Goal: Transaction & Acquisition: Purchase product/service

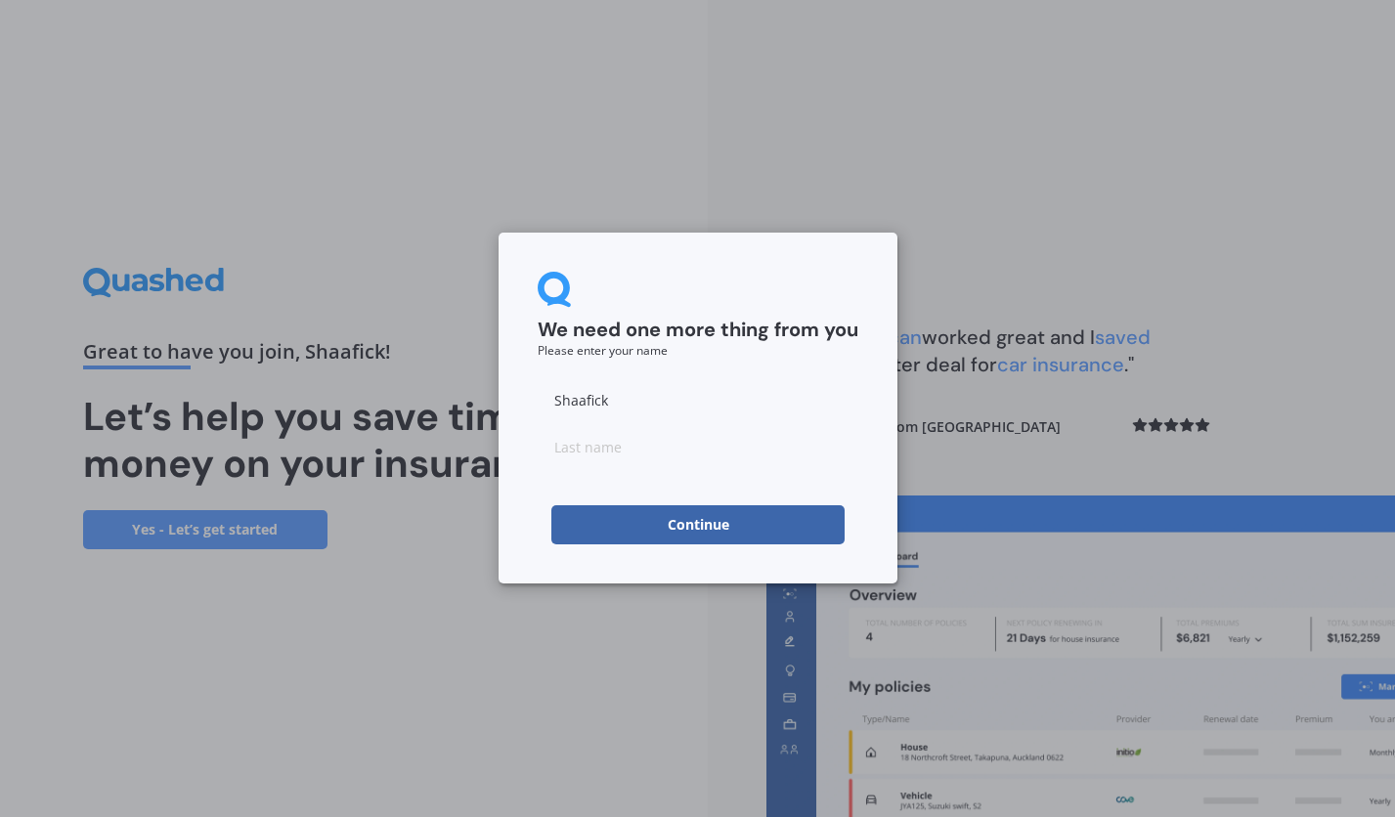
click at [693, 523] on button "Continue" at bounding box center [697, 524] width 293 height 39
type input "[PERSON_NAME]"
click at [725, 529] on button "Continue" at bounding box center [697, 524] width 293 height 39
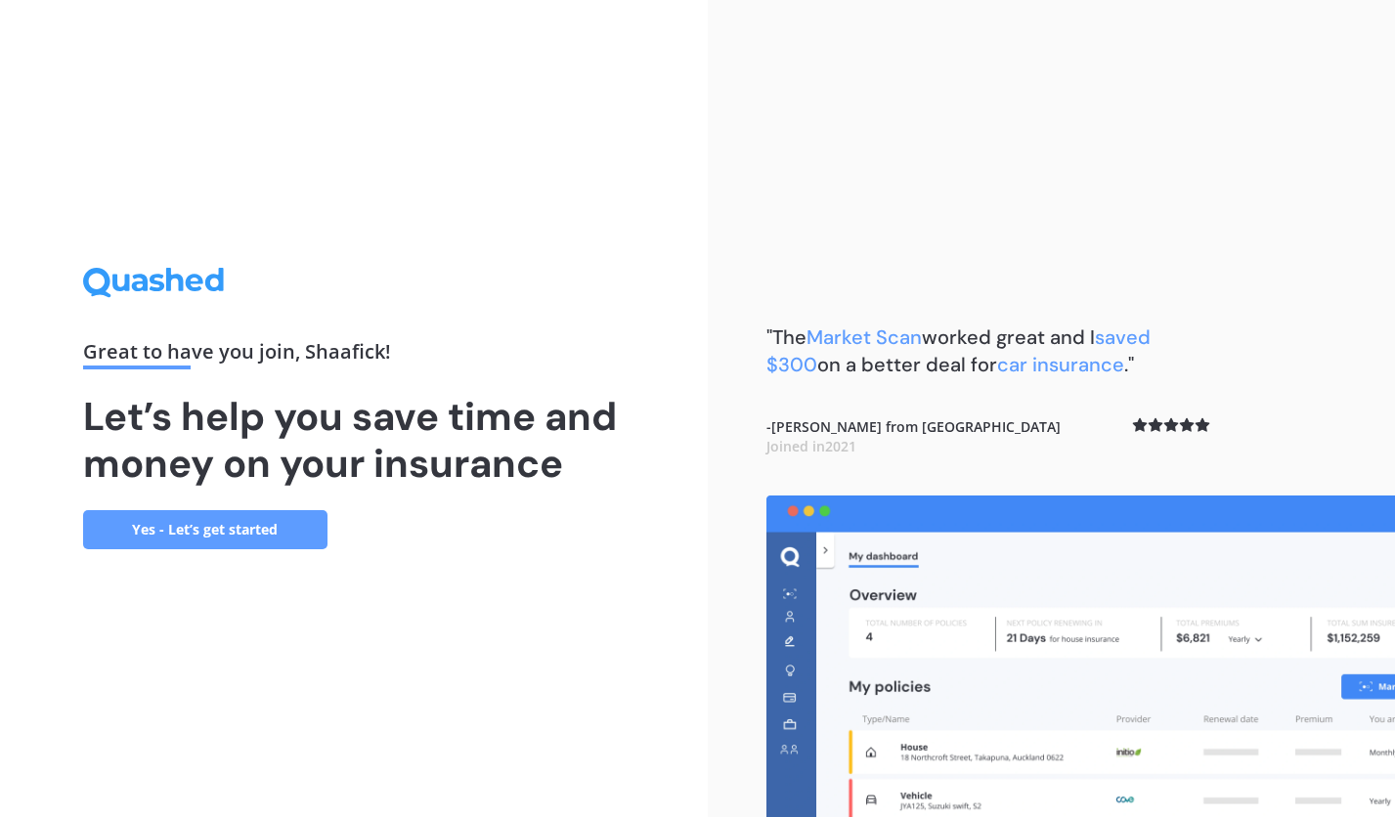
click at [272, 531] on link "Yes - Let’s get started" at bounding box center [205, 529] width 244 height 39
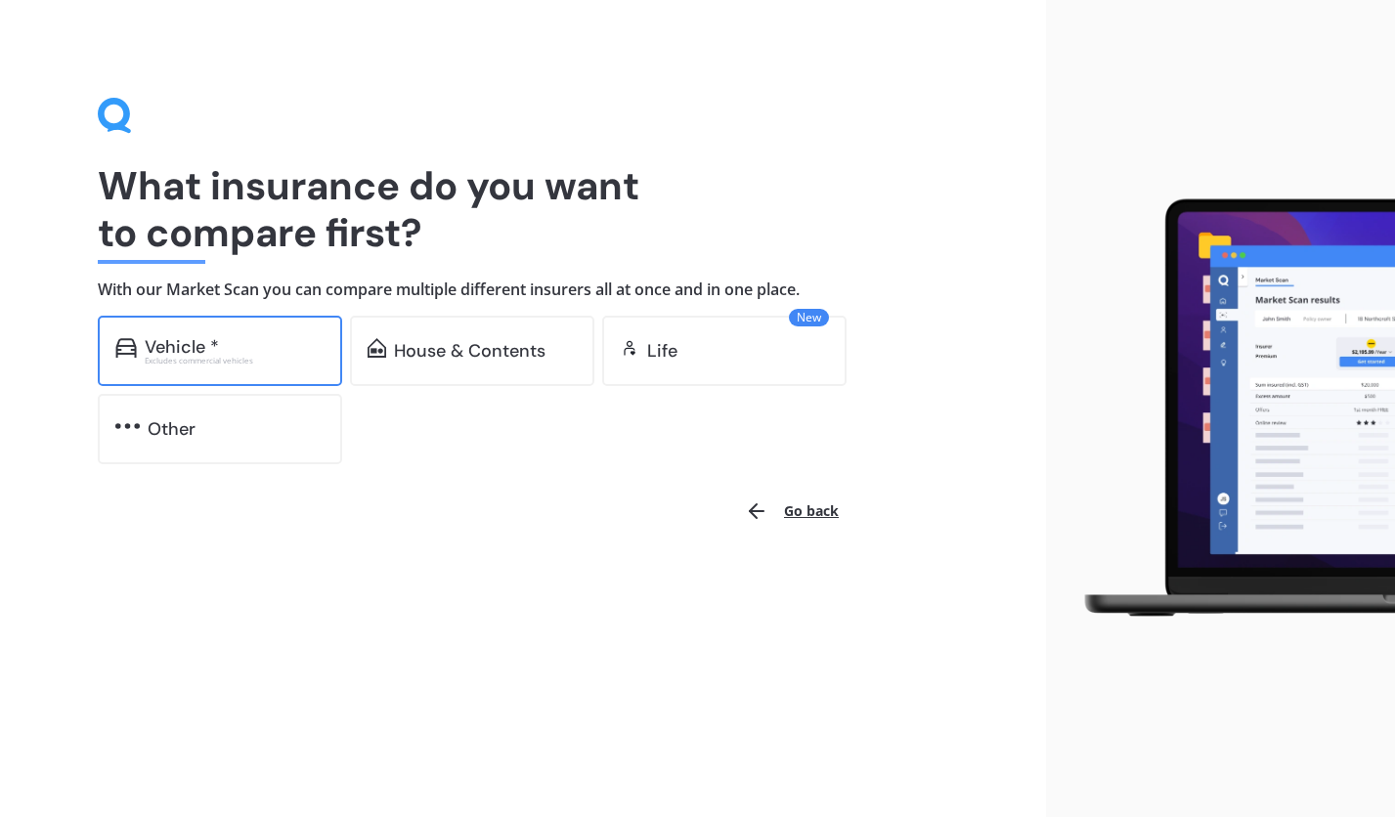
click at [226, 364] on div "Excludes commercial vehicles" at bounding box center [235, 361] width 180 height 8
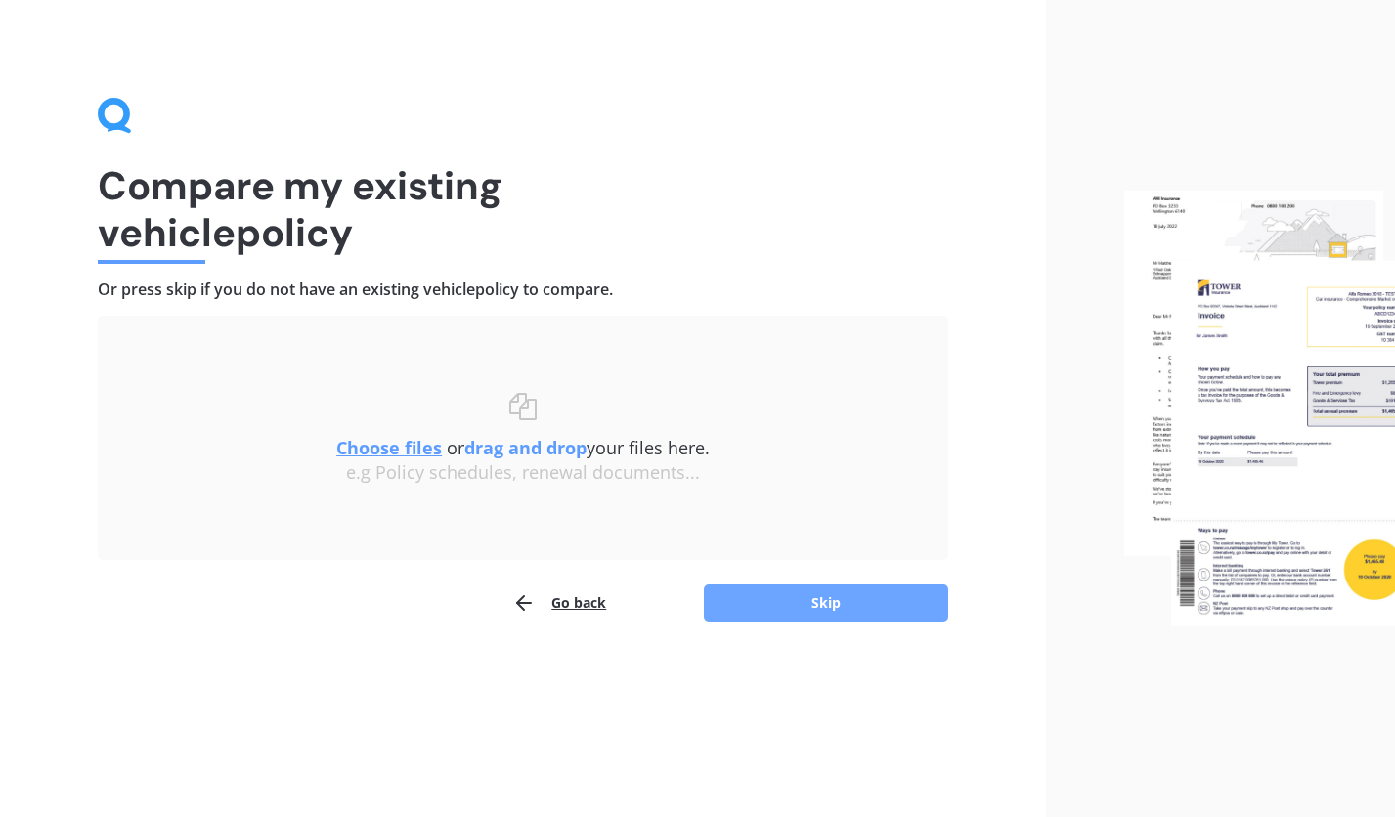
click at [831, 605] on button "Skip" at bounding box center [826, 603] width 244 height 37
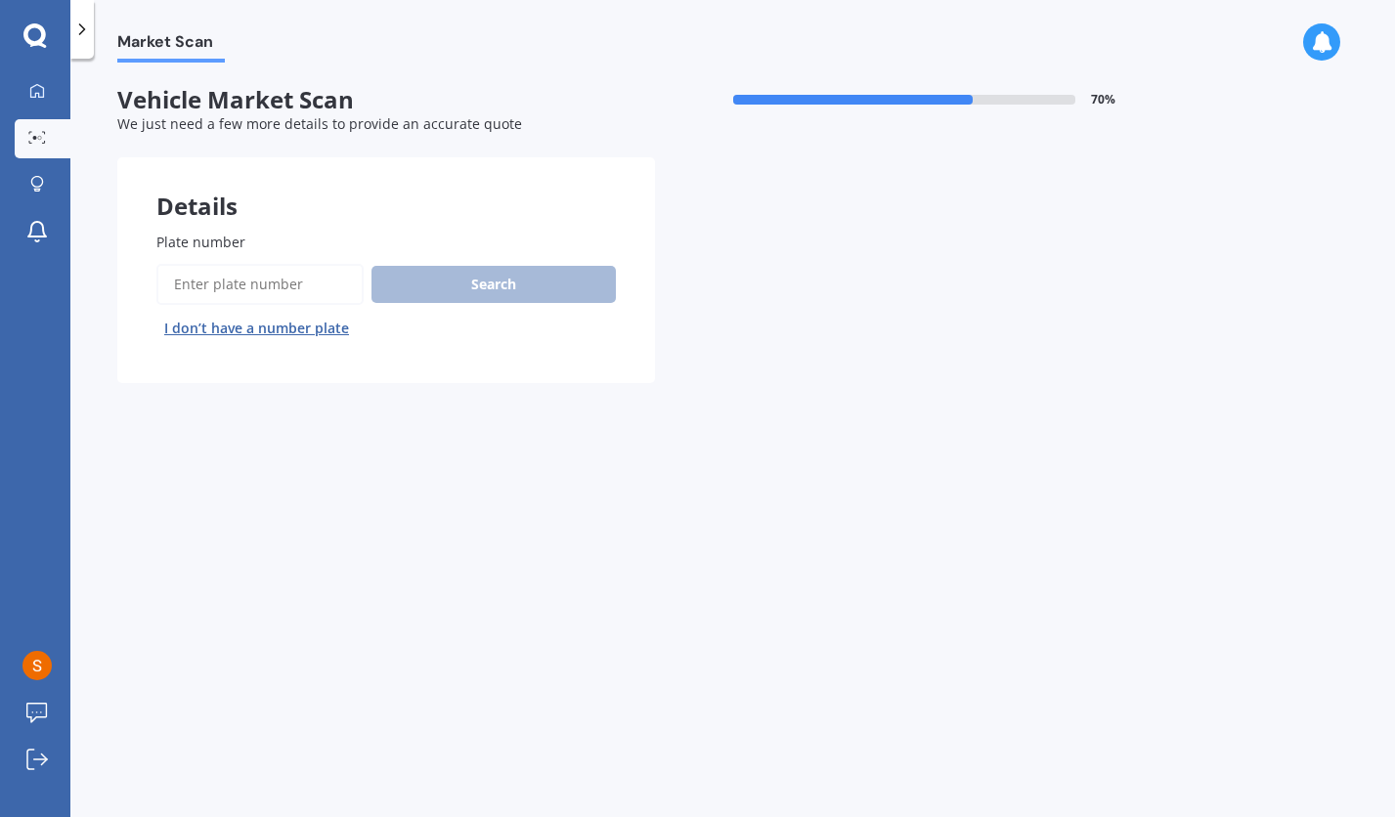
click at [237, 327] on button "I don’t have a number plate" at bounding box center [256, 328] width 200 height 31
